Goal: Information Seeking & Learning: Learn about a topic

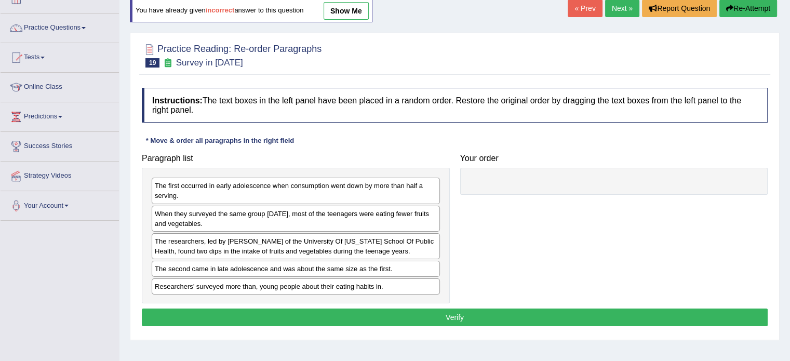
scroll to position [86, 0]
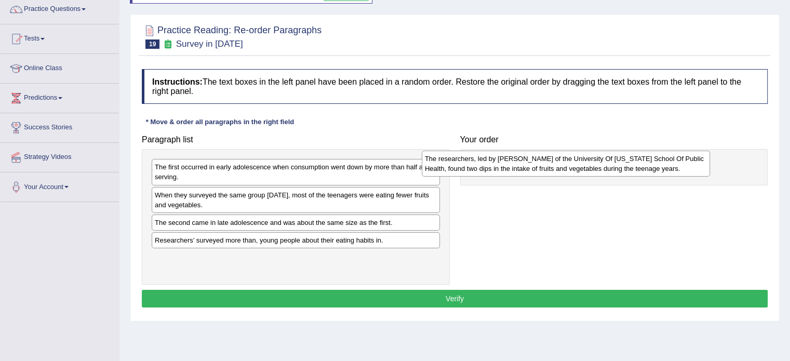
drag, startPoint x: 262, startPoint y: 233, endPoint x: 543, endPoint y: 168, distance: 289.0
click at [543, 168] on div "The researchers, led by [PERSON_NAME] of the University Of [US_STATE] School Of…" at bounding box center [566, 164] width 288 height 26
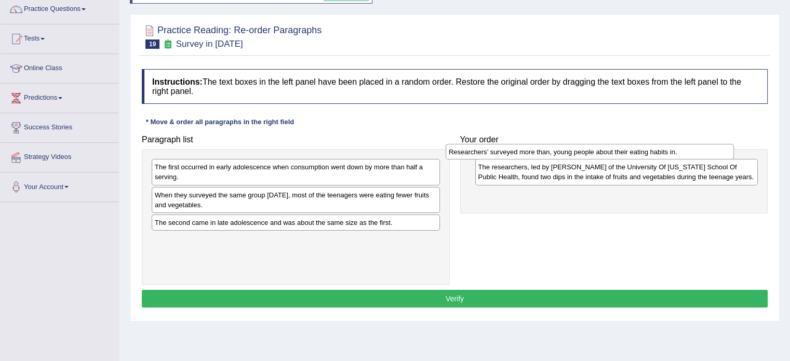
drag, startPoint x: 273, startPoint y: 241, endPoint x: 567, endPoint y: 153, distance: 306.8
click at [567, 153] on div "Researchers’ surveyed more than, young people about their eating habits in." at bounding box center [590, 152] width 288 height 16
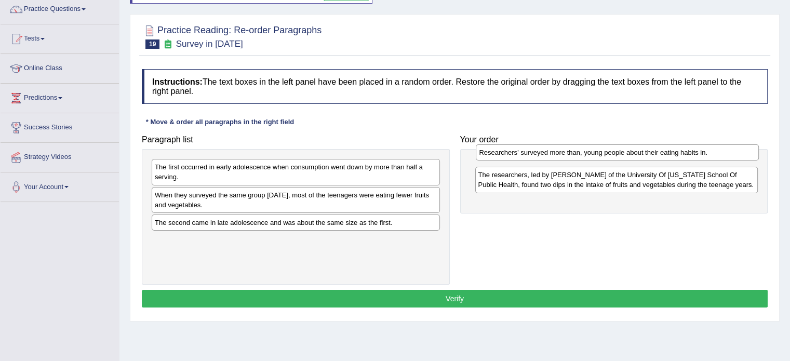
drag, startPoint x: 555, startPoint y: 193, endPoint x: 556, endPoint y: 151, distance: 41.6
click at [556, 151] on div "Researchers’ surveyed more than, young people about their eating habits in." at bounding box center [617, 152] width 283 height 16
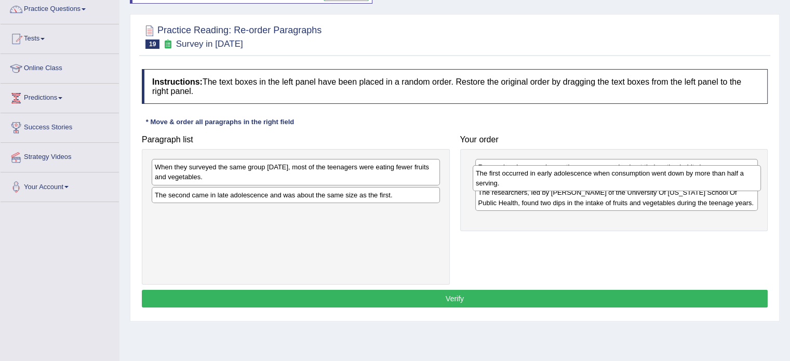
drag, startPoint x: 251, startPoint y: 172, endPoint x: 572, endPoint y: 179, distance: 321.1
click at [572, 179] on div "The first occurred in early adolescence when consumption went down by more than…" at bounding box center [617, 178] width 288 height 26
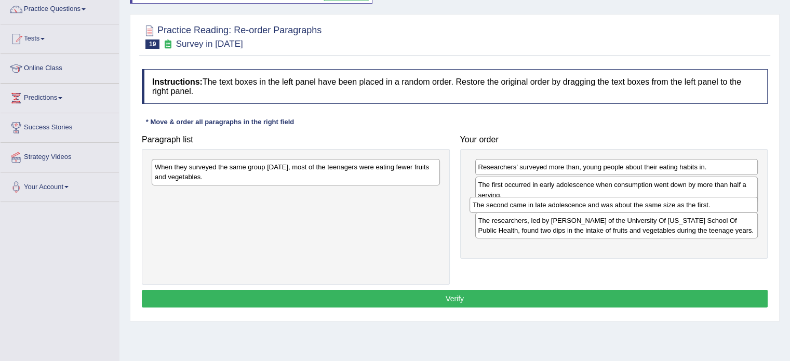
drag, startPoint x: 223, startPoint y: 198, endPoint x: 541, endPoint y: 208, distance: 318.1
click at [541, 208] on div "The second came in late adolescence and was about the same size as the first." at bounding box center [614, 205] width 288 height 16
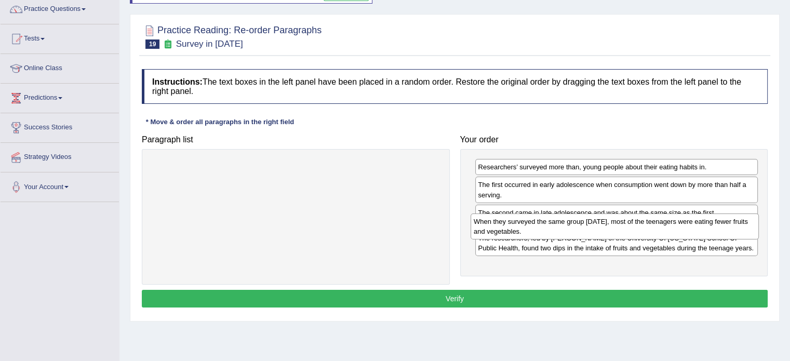
drag, startPoint x: 276, startPoint y: 169, endPoint x: 595, endPoint y: 223, distance: 323.6
click at [595, 223] on div "When they surveyed the same group five years later, most of the teenagers were …" at bounding box center [615, 226] width 288 height 26
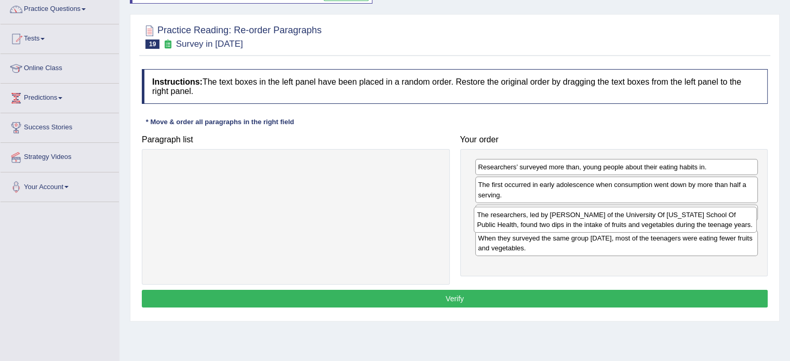
drag, startPoint x: 552, startPoint y: 268, endPoint x: 551, endPoint y: 225, distance: 42.6
click at [551, 225] on div "The researchers, led by Nicole I. Larson of the University Of Minnesota School …" at bounding box center [615, 220] width 283 height 26
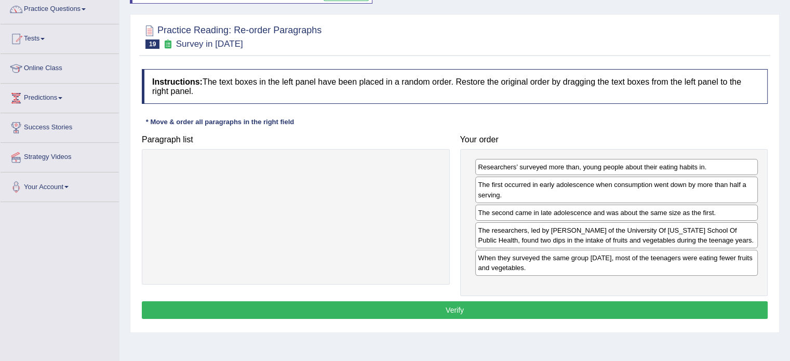
click at [473, 308] on button "Verify" at bounding box center [455, 310] width 626 height 18
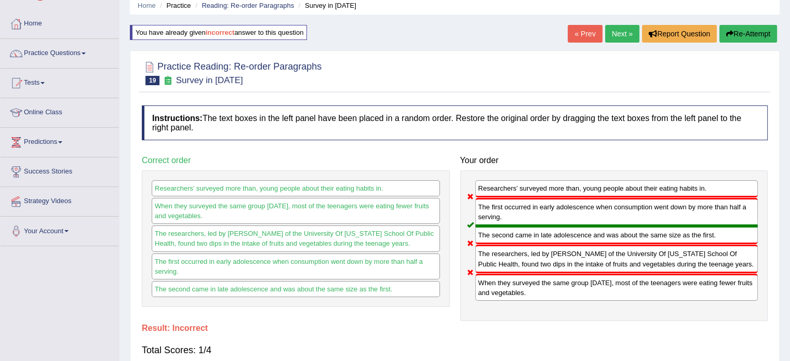
scroll to position [0, 0]
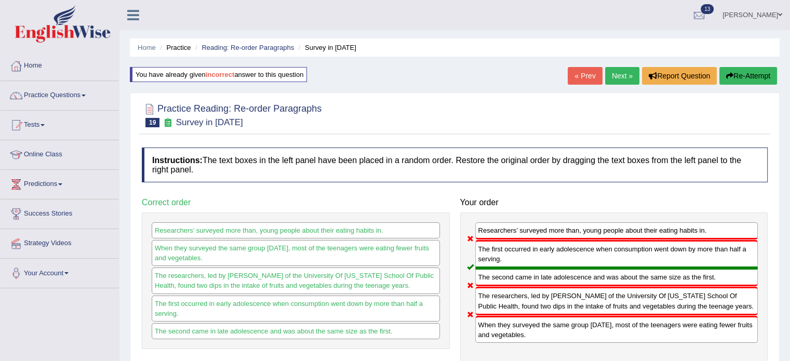
click at [763, 77] on button "Re-Attempt" at bounding box center [748, 76] width 58 height 18
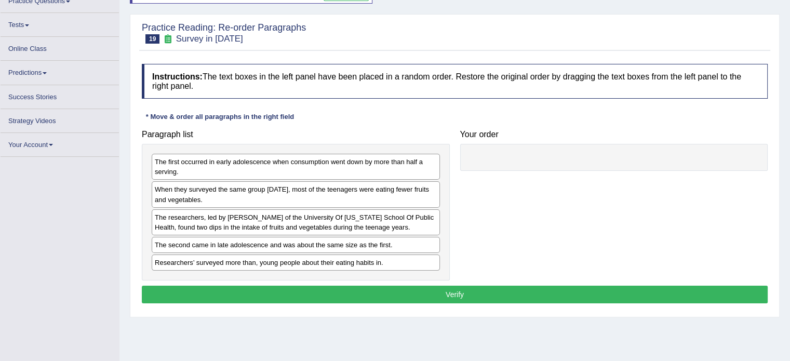
scroll to position [95, 0]
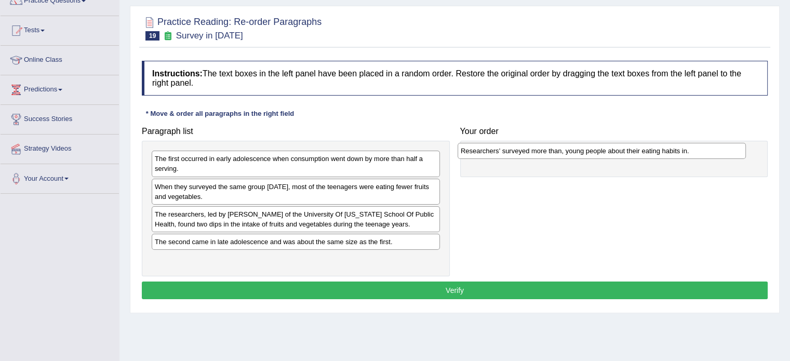
drag, startPoint x: 199, startPoint y: 261, endPoint x: 505, endPoint y: 153, distance: 324.3
click at [505, 153] on div "Researchers’ surveyed more than, young people about their eating habits in." at bounding box center [602, 151] width 288 height 16
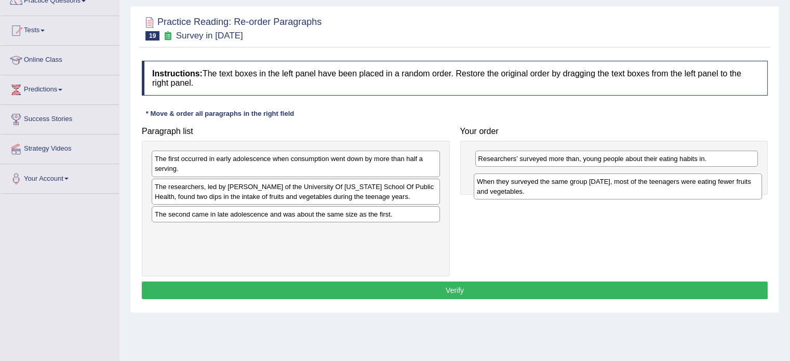
drag, startPoint x: 230, startPoint y: 197, endPoint x: 541, endPoint y: 183, distance: 312.0
click at [541, 184] on div "When they surveyed the same group five years later, most of the teenagers were …" at bounding box center [618, 186] width 288 height 26
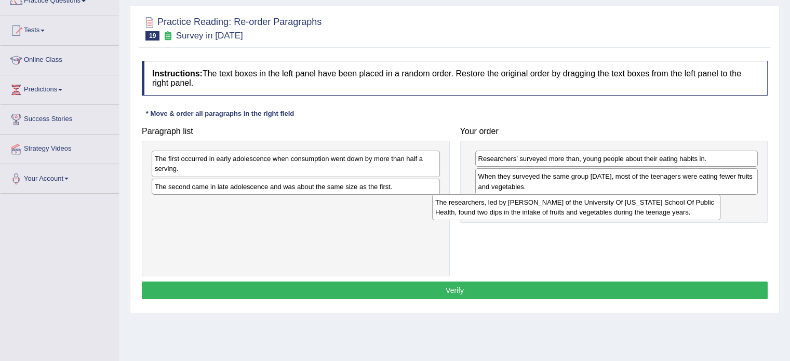
drag, startPoint x: 229, startPoint y: 190, endPoint x: 523, endPoint y: 206, distance: 294.4
click at [523, 206] on div "The researchers, led by Nicole I. Larson of the University Of Minnesota School …" at bounding box center [576, 207] width 288 height 26
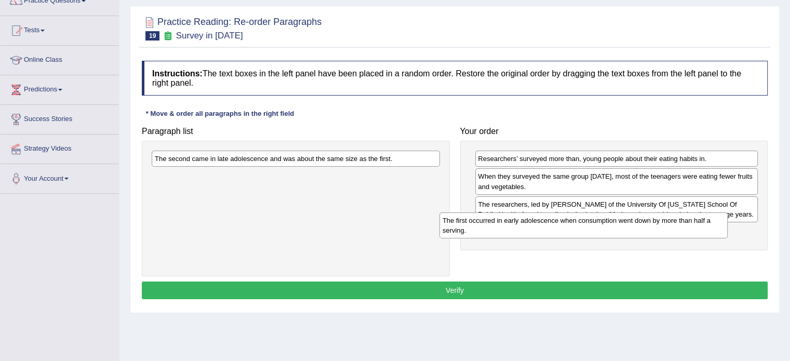
drag, startPoint x: 168, startPoint y: 162, endPoint x: 446, endPoint y: 218, distance: 283.5
click at [470, 224] on div "The first occurred in early adolescence when consumption went down by more than…" at bounding box center [583, 225] width 288 height 26
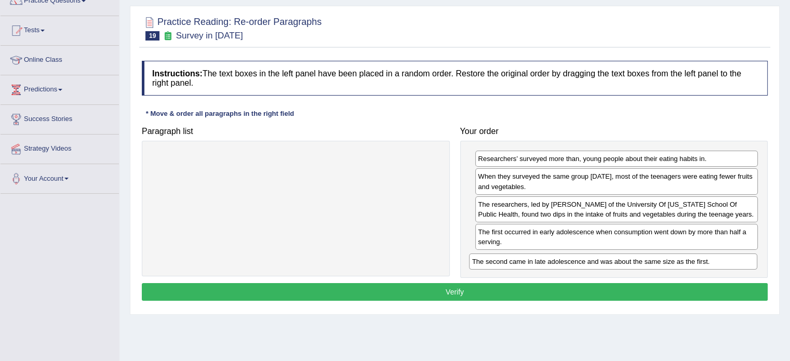
drag, startPoint x: 249, startPoint y: 159, endPoint x: 566, endPoint y: 261, distance: 333.1
click at [567, 261] on div "The second came in late adolescence and was about the same size as the first." at bounding box center [613, 261] width 288 height 16
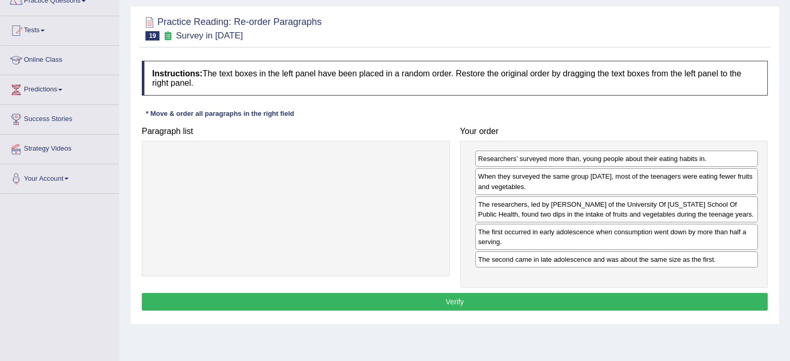
click at [554, 299] on button "Verify" at bounding box center [455, 302] width 626 height 18
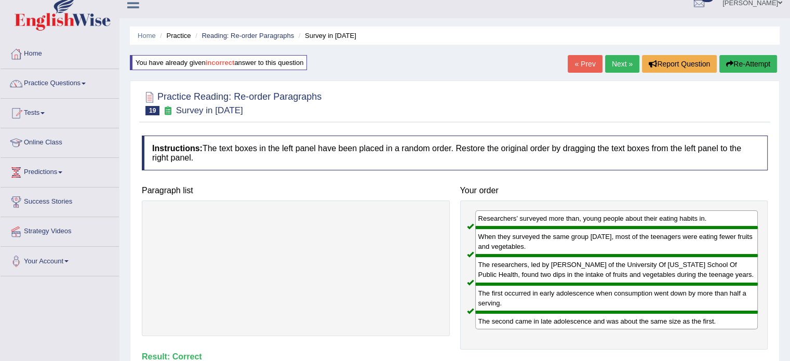
scroll to position [8, 0]
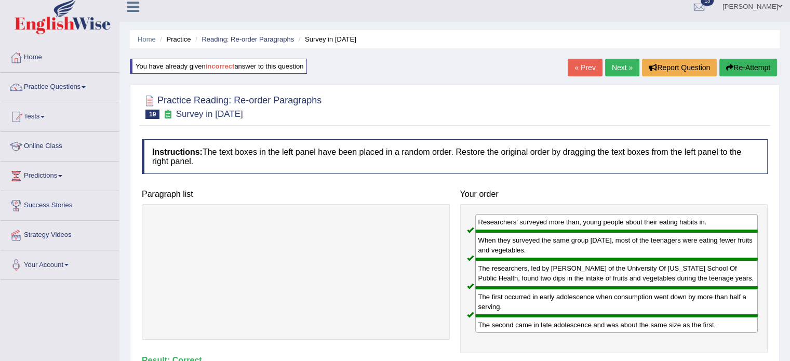
click at [617, 63] on link "Next »" at bounding box center [622, 68] width 34 height 18
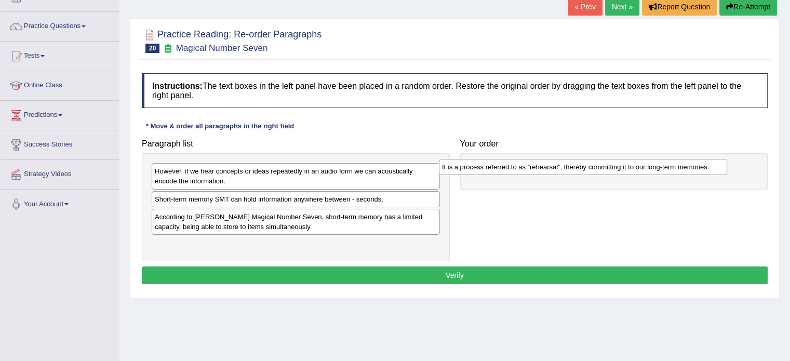
drag, startPoint x: 182, startPoint y: 198, endPoint x: 482, endPoint y: 166, distance: 301.4
click at [482, 166] on div "It is a process referred to as ”rehearsal”, thereby committing it to our long-t…" at bounding box center [583, 167] width 288 height 16
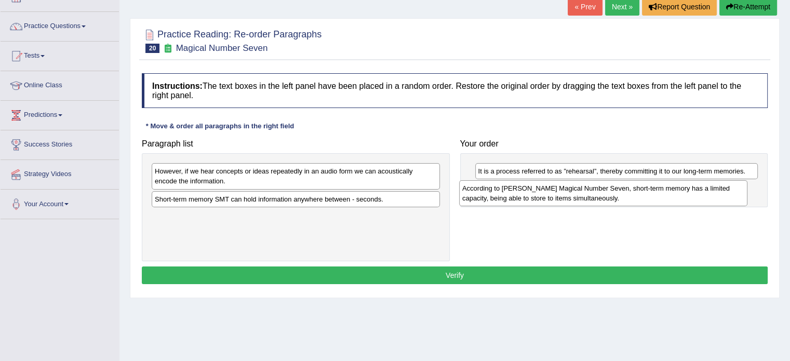
drag, startPoint x: 213, startPoint y: 220, endPoint x: 499, endPoint y: 196, distance: 286.6
click at [522, 191] on div "According to Miller's Magical Number Seven, short-term memory has a limited cap…" at bounding box center [603, 193] width 288 height 26
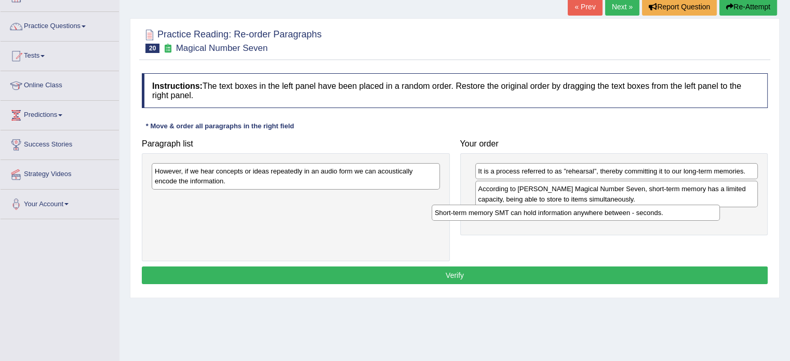
drag, startPoint x: 283, startPoint y: 203, endPoint x: 571, endPoint y: 216, distance: 289.1
click at [571, 216] on div "Short-term memory SMT can hold information anywhere between - seconds." at bounding box center [576, 213] width 288 height 16
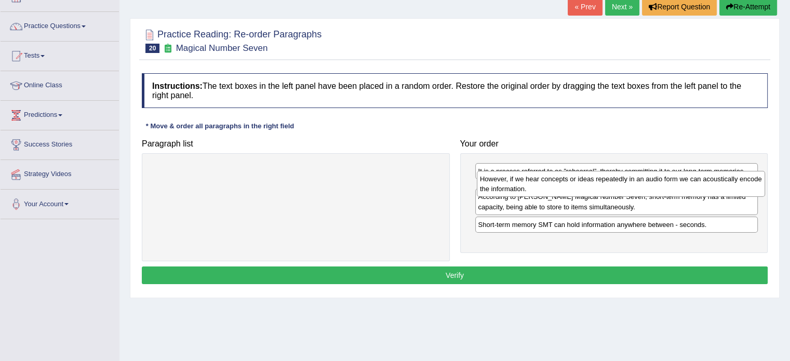
drag, startPoint x: 266, startPoint y: 183, endPoint x: 591, endPoint y: 191, distance: 325.3
click at [591, 191] on div "However, if we hear concepts or ideas repeatedly in an audio form we can acoust…" at bounding box center [621, 184] width 288 height 26
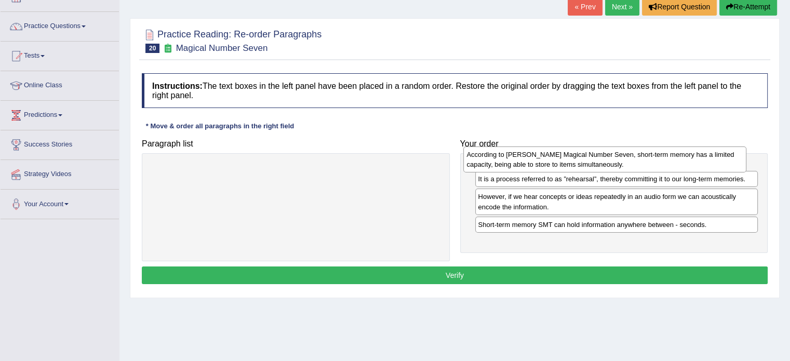
drag, startPoint x: 554, startPoint y: 229, endPoint x: 544, endPoint y: 169, distance: 60.6
click at [543, 167] on div "According to [PERSON_NAME] Magical Number Seven, short-term memory has a limite…" at bounding box center [604, 159] width 283 height 26
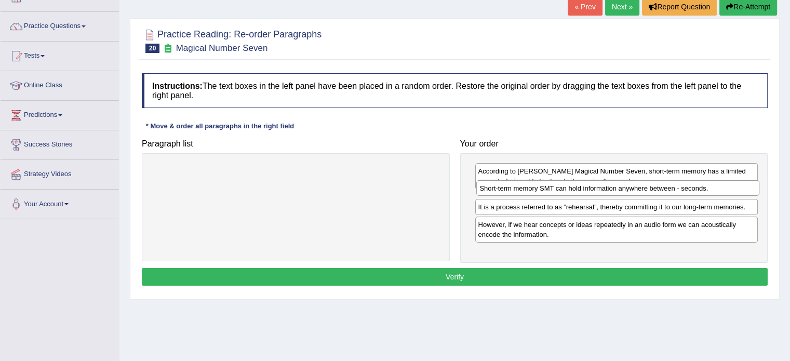
drag, startPoint x: 568, startPoint y: 247, endPoint x: 570, endPoint y: 191, distance: 56.1
click at [570, 191] on div "Short-term memory SMT can hold information anywhere between - seconds." at bounding box center [617, 188] width 283 height 16
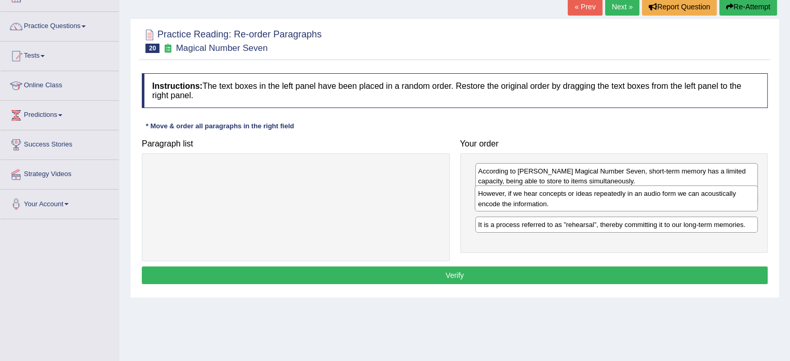
drag, startPoint x: 567, startPoint y: 231, endPoint x: 567, endPoint y: 200, distance: 31.2
click at [567, 200] on div "However, if we hear concepts or ideas repeatedly in an audio form we can acoust…" at bounding box center [616, 198] width 283 height 26
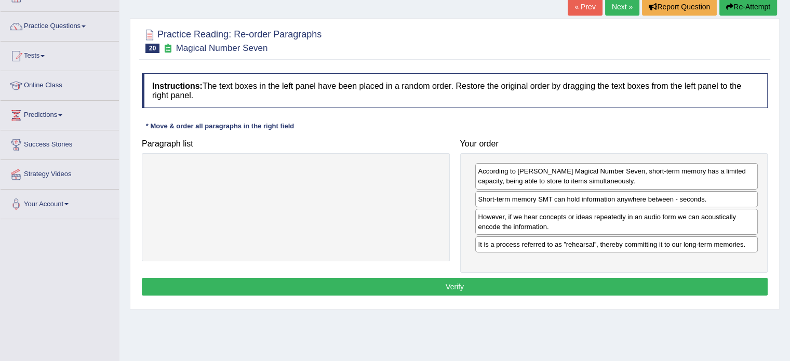
click at [550, 298] on div "Instructions: The text boxes in the left panel have been placed in a random ord…" at bounding box center [454, 186] width 631 height 236
click at [555, 288] on button "Verify" at bounding box center [455, 287] width 626 height 18
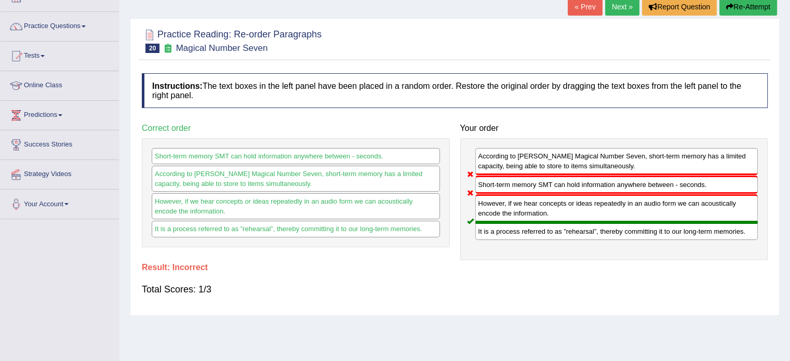
click at [728, 3] on icon "button" at bounding box center [729, 6] width 7 height 7
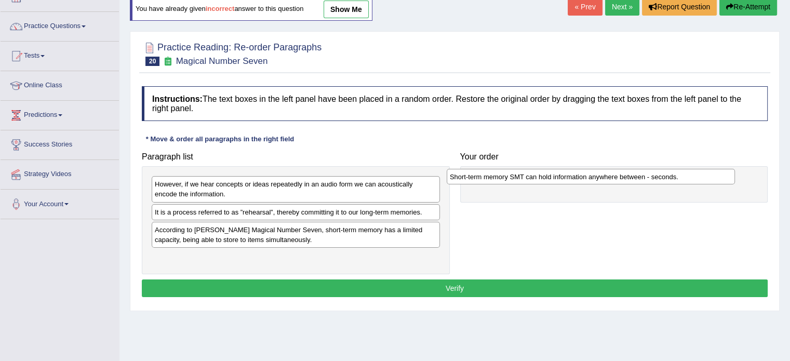
drag, startPoint x: 214, startPoint y: 230, endPoint x: 508, endPoint y: 177, distance: 298.7
click at [508, 177] on div "Short-term memory SMT can hold information anywhere between - seconds." at bounding box center [591, 177] width 288 height 16
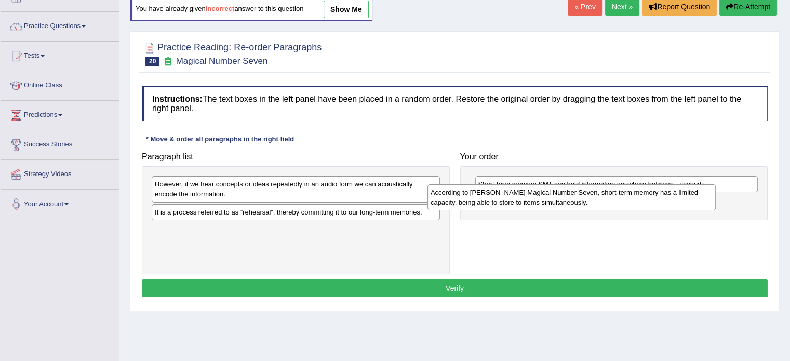
drag, startPoint x: 247, startPoint y: 238, endPoint x: 519, endPoint y: 201, distance: 275.2
click at [519, 201] on div "According to Miller's Magical Number Seven, short-term memory has a limited cap…" at bounding box center [571, 197] width 288 height 26
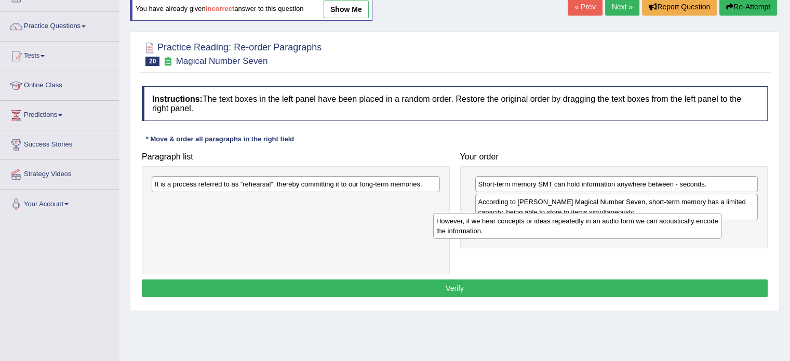
drag, startPoint x: 283, startPoint y: 196, endPoint x: 536, endPoint y: 224, distance: 254.1
click at [567, 233] on div "However, if we hear concepts or ideas repeatedly in an audio form we can acoust…" at bounding box center [577, 226] width 288 height 26
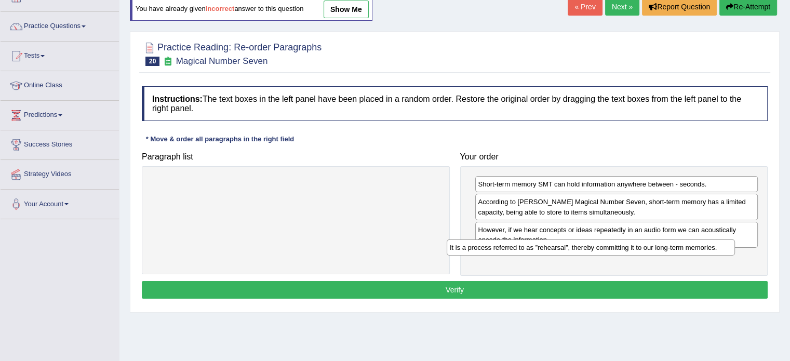
drag, startPoint x: 284, startPoint y: 190, endPoint x: 580, endPoint y: 253, distance: 302.9
click at [580, 253] on div "It is a process referred to as ”rehearsal”, thereby committing it to our long-t…" at bounding box center [591, 247] width 288 height 16
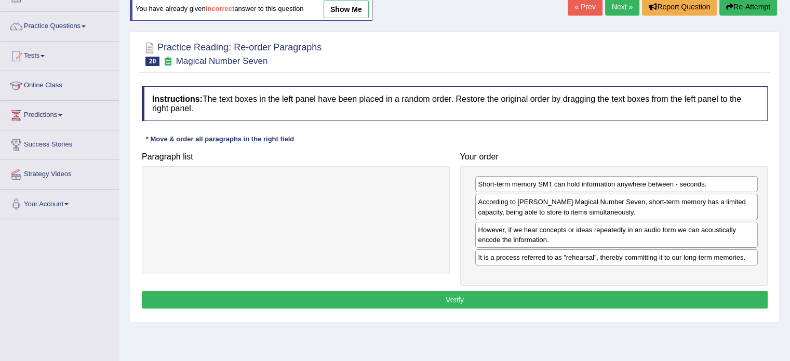
click at [449, 292] on button "Verify" at bounding box center [455, 300] width 626 height 18
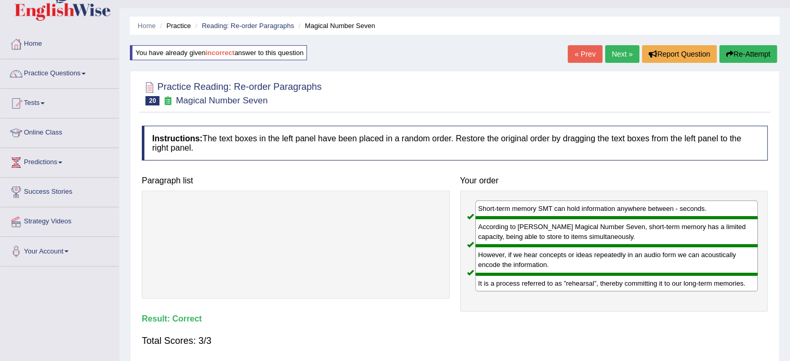
scroll to position [17, 0]
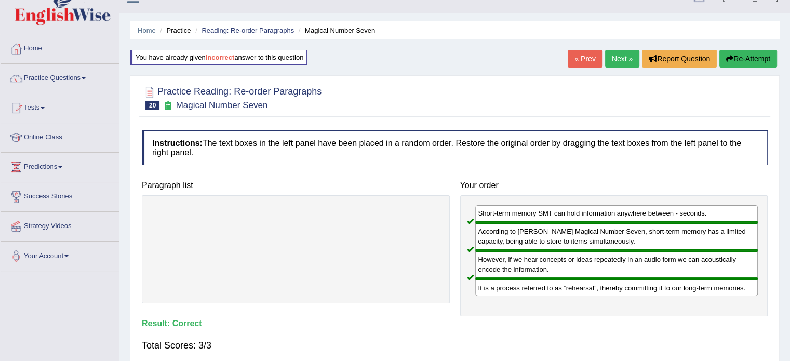
click at [620, 55] on link "Next »" at bounding box center [622, 59] width 34 height 18
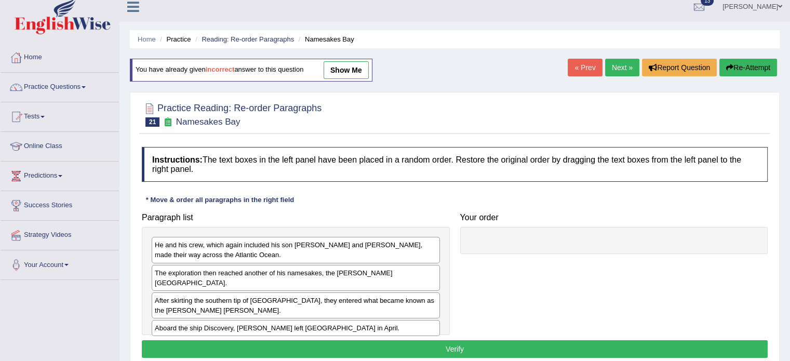
scroll to position [17, 0]
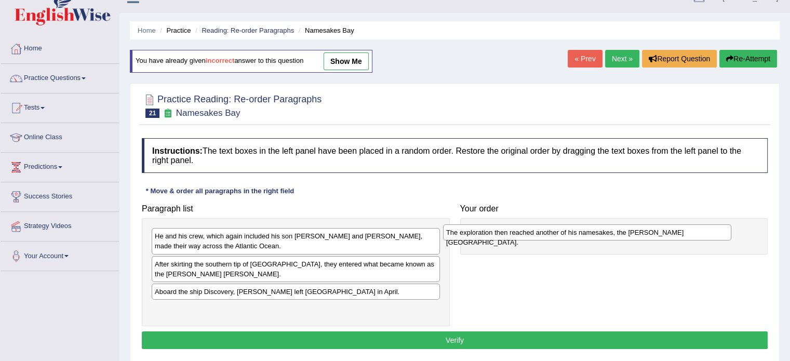
drag, startPoint x: 178, startPoint y: 262, endPoint x: 463, endPoint y: 231, distance: 286.9
click at [463, 231] on div "The exploration then reached another of his namesakes, the [PERSON_NAME][GEOGRA…" at bounding box center [587, 232] width 288 height 16
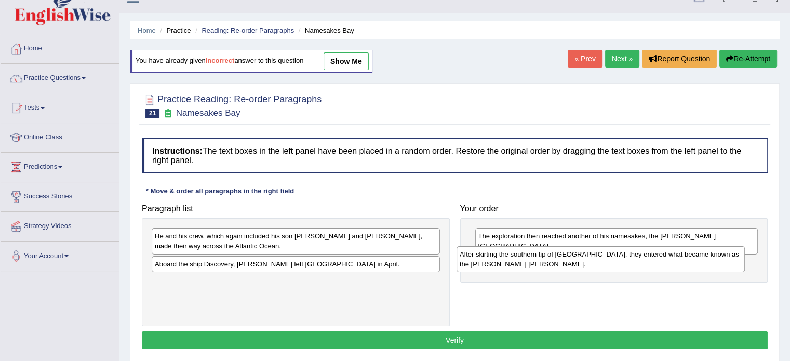
drag, startPoint x: 206, startPoint y: 267, endPoint x: 515, endPoint y: 257, distance: 309.2
click at [515, 257] on div "After skirting the southern tip of [GEOGRAPHIC_DATA], they entered what became …" at bounding box center [601, 259] width 288 height 26
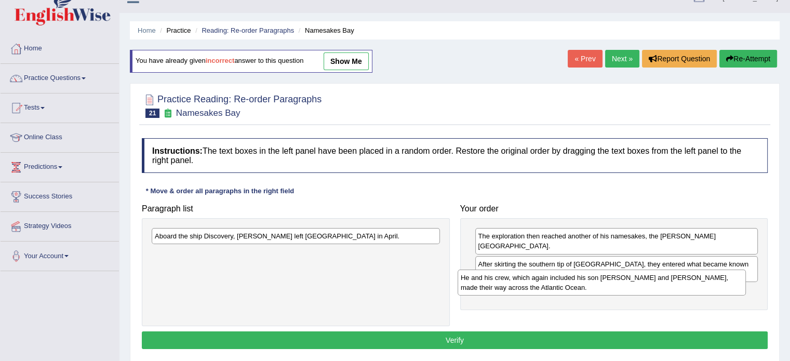
drag, startPoint x: 226, startPoint y: 243, endPoint x: 532, endPoint y: 284, distance: 308.8
click at [532, 284] on div "He and his crew, which again included his son [PERSON_NAME] and [PERSON_NAME], …" at bounding box center [602, 283] width 288 height 26
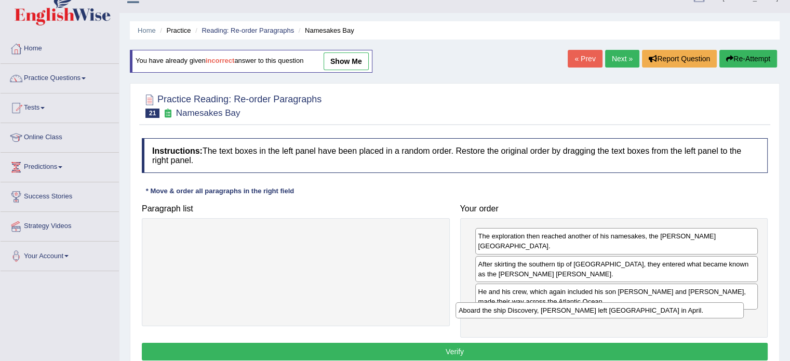
drag, startPoint x: 244, startPoint y: 240, endPoint x: 552, endPoint y: 313, distance: 316.5
click at [552, 313] on div "Aboard the ship Discovery, [PERSON_NAME] left [GEOGRAPHIC_DATA] in April." at bounding box center [600, 310] width 288 height 16
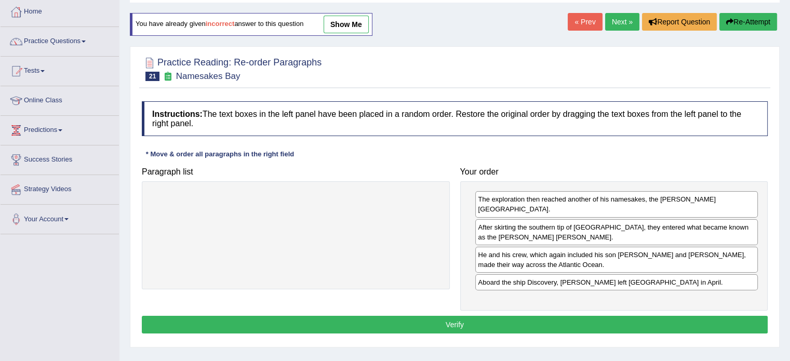
scroll to position [69, 0]
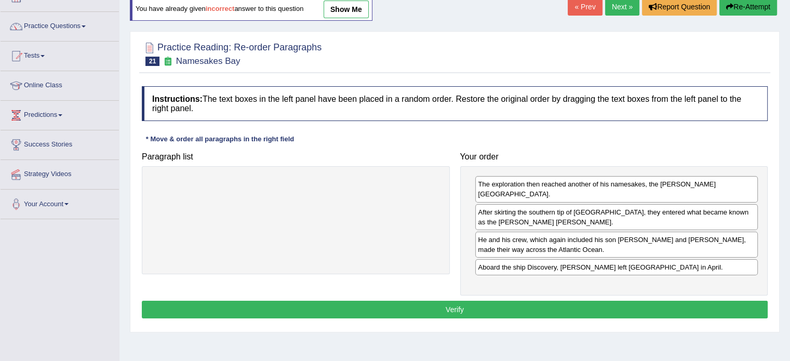
click at [482, 302] on button "Verify" at bounding box center [455, 310] width 626 height 18
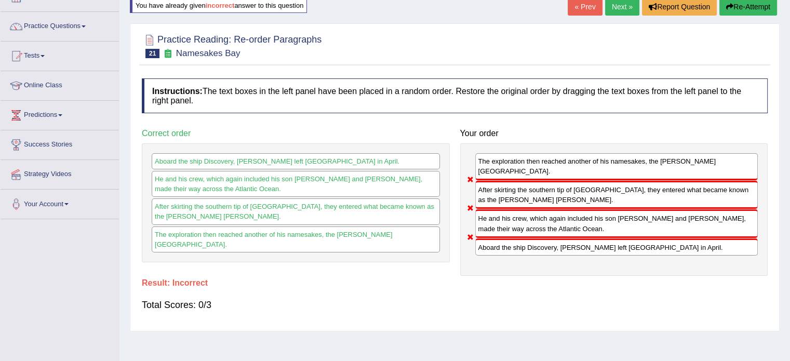
click at [745, 8] on button "Re-Attempt" at bounding box center [748, 7] width 58 height 18
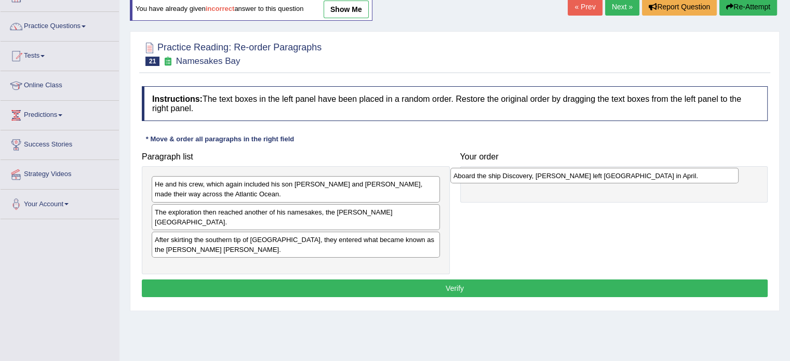
drag, startPoint x: 198, startPoint y: 258, endPoint x: 498, endPoint y: 178, distance: 309.8
click at [498, 178] on div "Aboard the ship Discovery, [PERSON_NAME] left [GEOGRAPHIC_DATA] in April." at bounding box center [594, 176] width 288 height 16
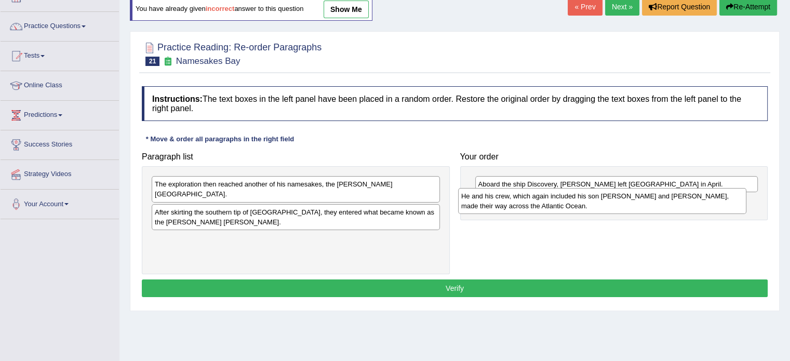
drag, startPoint x: 217, startPoint y: 189, endPoint x: 524, endPoint y: 201, distance: 306.7
click at [524, 201] on div "He and his crew, which again included his son [PERSON_NAME] and [PERSON_NAME], …" at bounding box center [602, 201] width 288 height 26
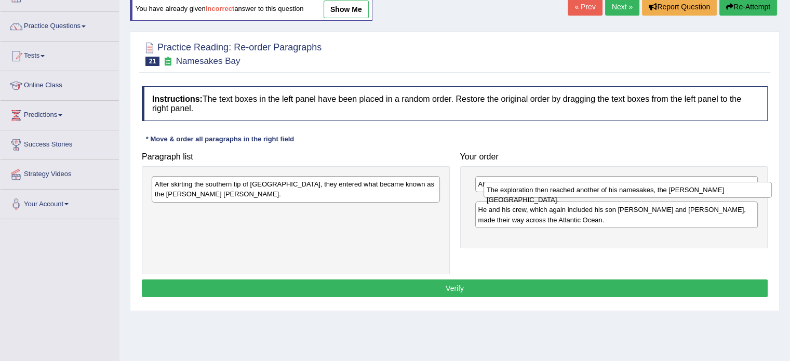
drag, startPoint x: 261, startPoint y: 181, endPoint x: 592, endPoint y: 189, distance: 331.5
click at [592, 189] on div "The exploration then reached another of his namesakes, the [PERSON_NAME][GEOGRA…" at bounding box center [628, 190] width 288 height 16
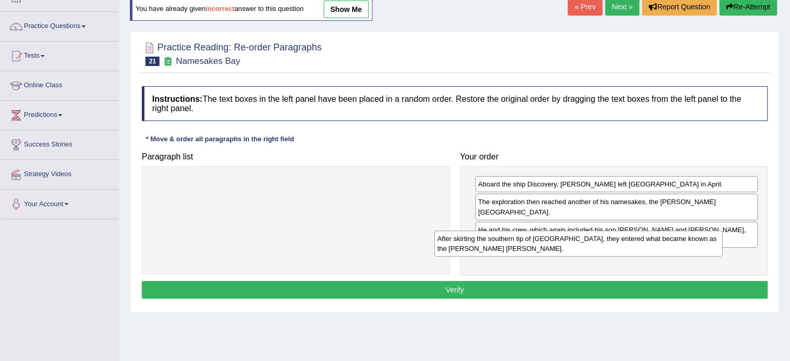
drag, startPoint x: 291, startPoint y: 197, endPoint x: 551, endPoint y: 240, distance: 263.4
click at [549, 240] on div "After skirting the southern tip of [GEOGRAPHIC_DATA], they entered what became …" at bounding box center [578, 244] width 288 height 26
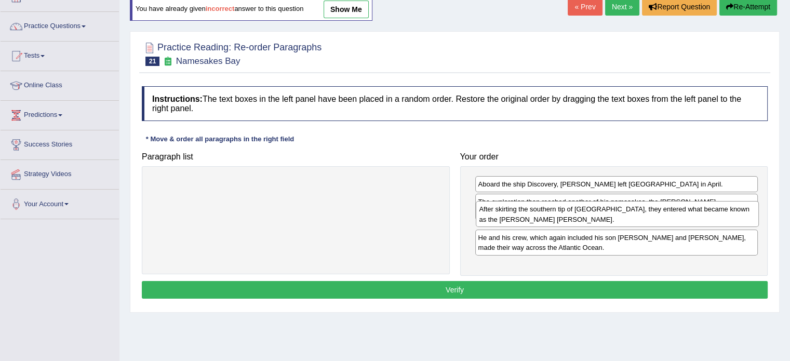
drag, startPoint x: 579, startPoint y: 257, endPoint x: 580, endPoint y: 218, distance: 38.5
click at [580, 218] on div "After skirting the southern tip of [GEOGRAPHIC_DATA], they entered what became …" at bounding box center [617, 214] width 283 height 26
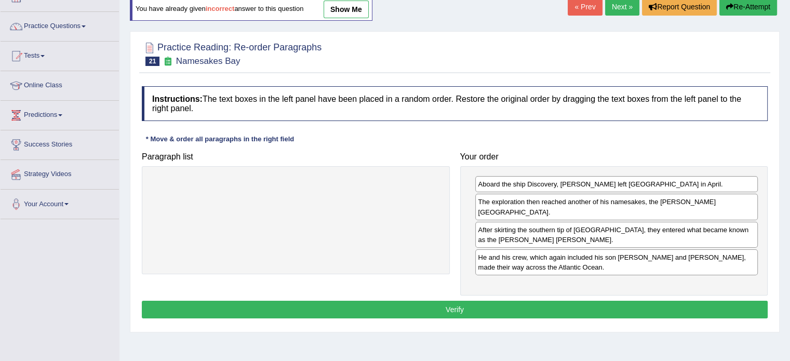
click at [549, 301] on button "Verify" at bounding box center [455, 310] width 626 height 18
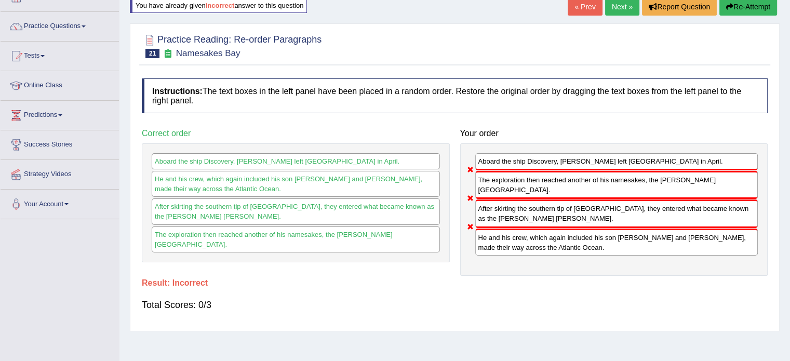
click at [760, 6] on button "Re-Attempt" at bounding box center [748, 7] width 58 height 18
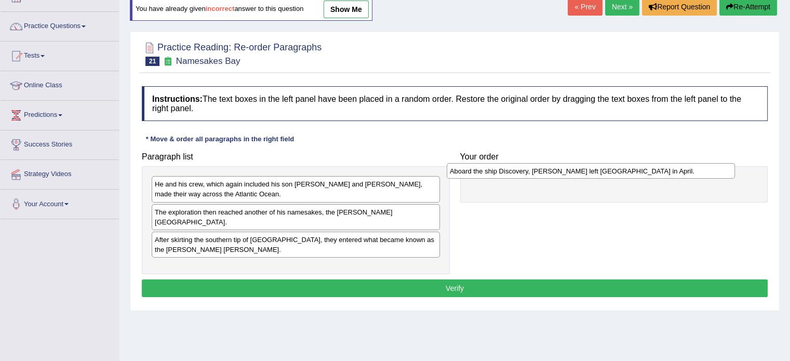
drag, startPoint x: 262, startPoint y: 257, endPoint x: 505, endPoint y: 174, distance: 256.3
click at [505, 174] on div "Aboard the ship Discovery, [PERSON_NAME] left [GEOGRAPHIC_DATA] in April." at bounding box center [591, 171] width 288 height 16
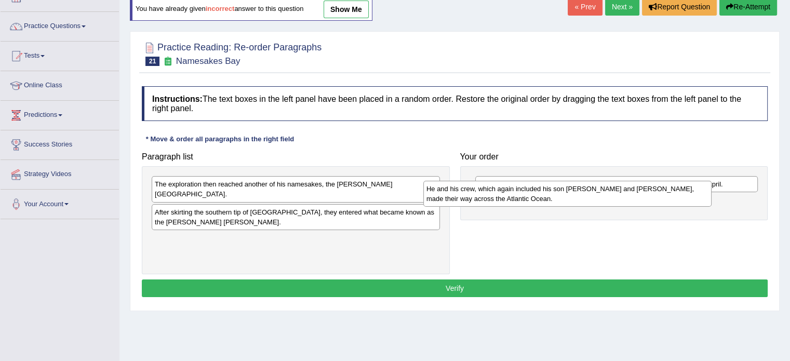
drag, startPoint x: 272, startPoint y: 193, endPoint x: 586, endPoint y: 209, distance: 314.7
click at [586, 207] on div "He and his crew, which again included his son [PERSON_NAME] and [PERSON_NAME], …" at bounding box center [567, 194] width 288 height 26
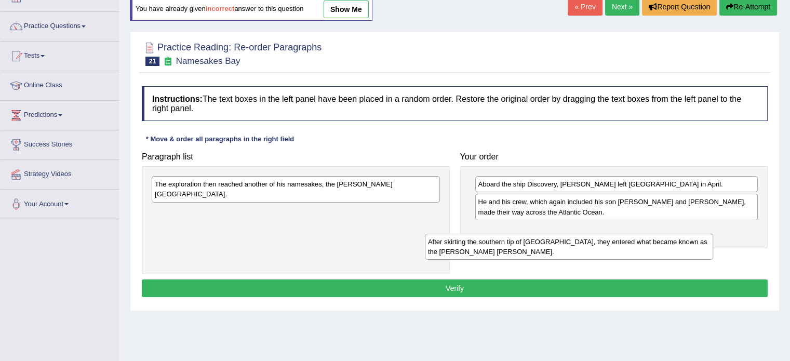
drag, startPoint x: 170, startPoint y: 210, endPoint x: 463, endPoint y: 218, distance: 293.1
click at [463, 234] on div "After skirting the southern tip of [GEOGRAPHIC_DATA], they entered what became …" at bounding box center [569, 247] width 288 height 26
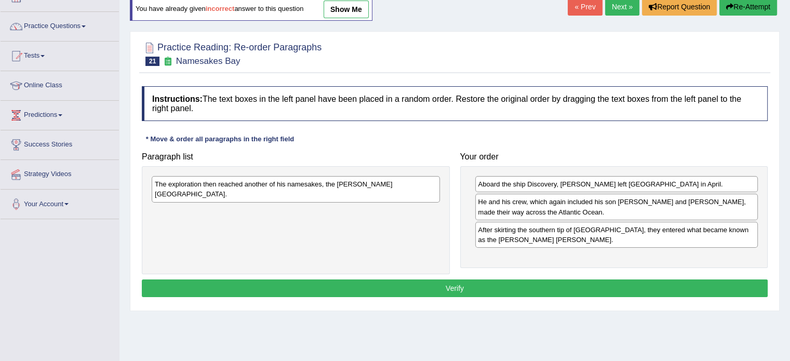
drag, startPoint x: 187, startPoint y: 191, endPoint x: 503, endPoint y: 264, distance: 324.2
click at [503, 264] on div "Paragraph list The exploration then reached another of his namesakes, the [PERS…" at bounding box center [455, 211] width 636 height 128
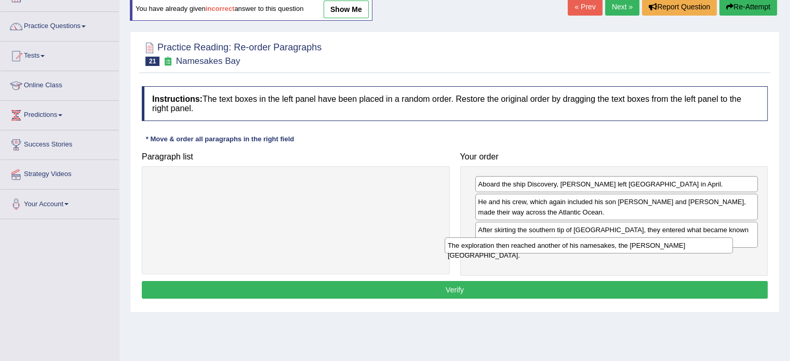
drag, startPoint x: 261, startPoint y: 182, endPoint x: 561, endPoint y: 244, distance: 306.4
click at [561, 244] on div "The exploration then reached another of his namesakes, the [PERSON_NAME][GEOGRA…" at bounding box center [589, 245] width 288 height 16
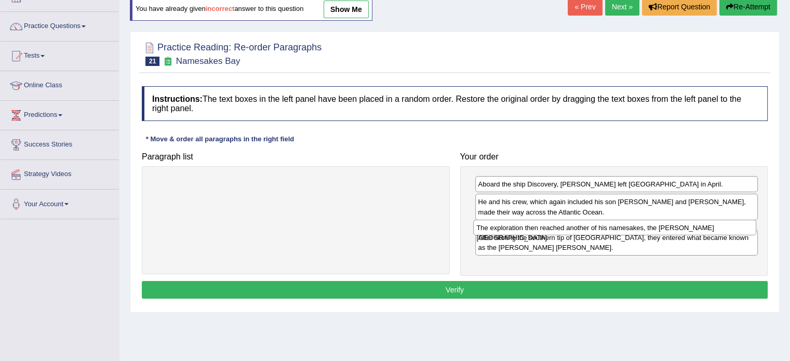
drag, startPoint x: 551, startPoint y: 259, endPoint x: 549, endPoint y: 228, distance: 31.2
click at [549, 228] on div "The exploration then reached another of his namesakes, the [PERSON_NAME][GEOGRA…" at bounding box center [614, 228] width 283 height 16
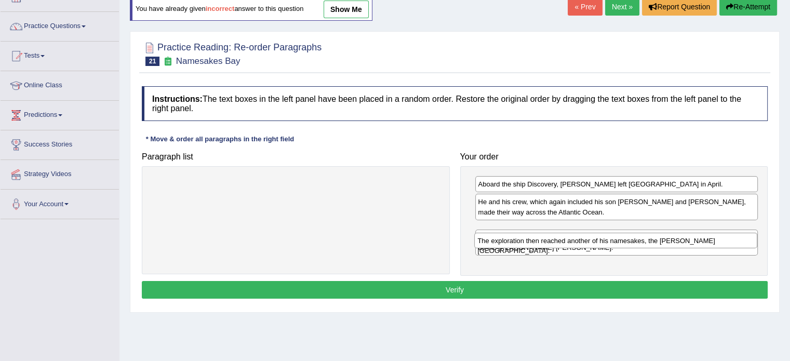
drag, startPoint x: 522, startPoint y: 231, endPoint x: 520, endPoint y: 256, distance: 25.0
click at [520, 249] on div "The exploration then reached another of his namesakes, the [PERSON_NAME][GEOGRA…" at bounding box center [615, 241] width 283 height 16
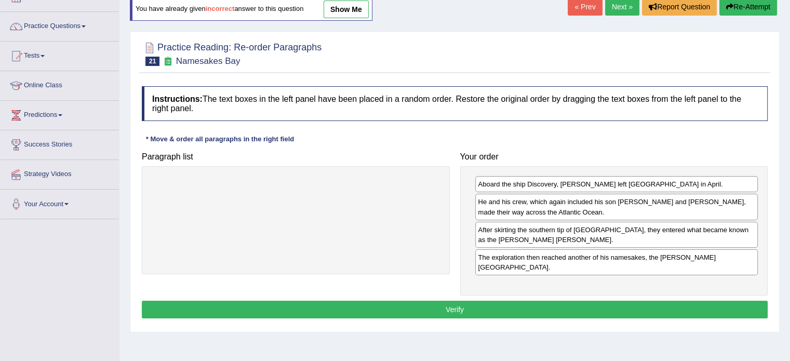
click at [486, 301] on button "Verify" at bounding box center [455, 310] width 626 height 18
